Goal: Navigation & Orientation: Find specific page/section

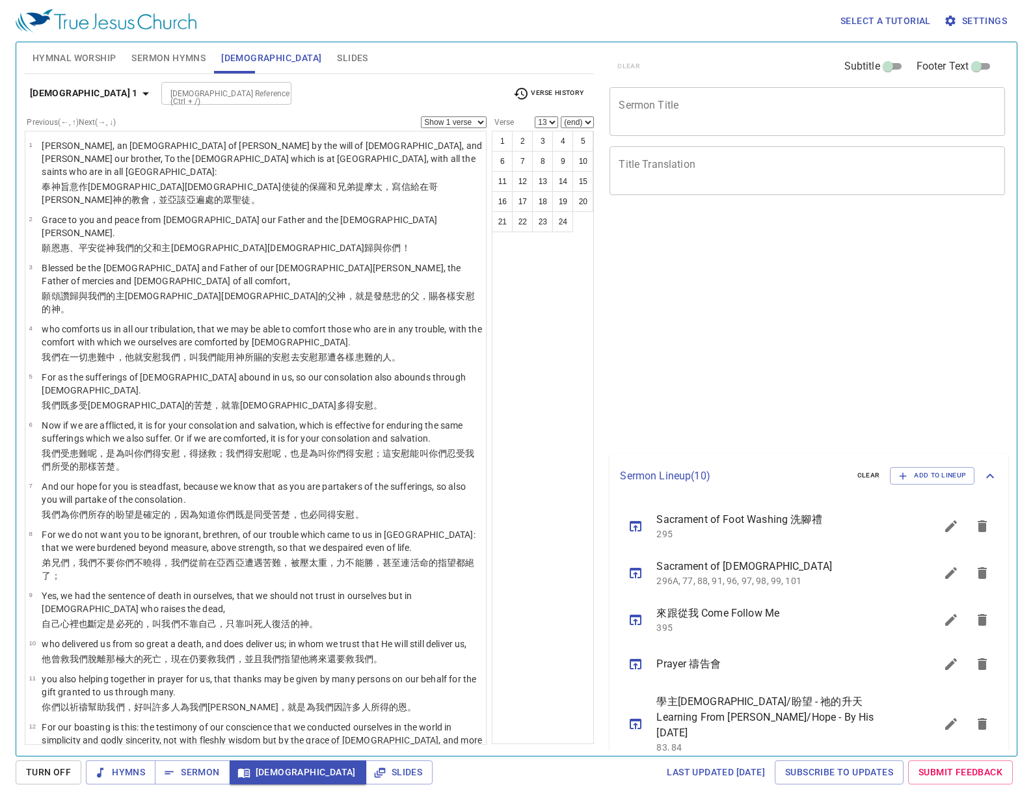
select select "13"
